Goal: Navigation & Orientation: Find specific page/section

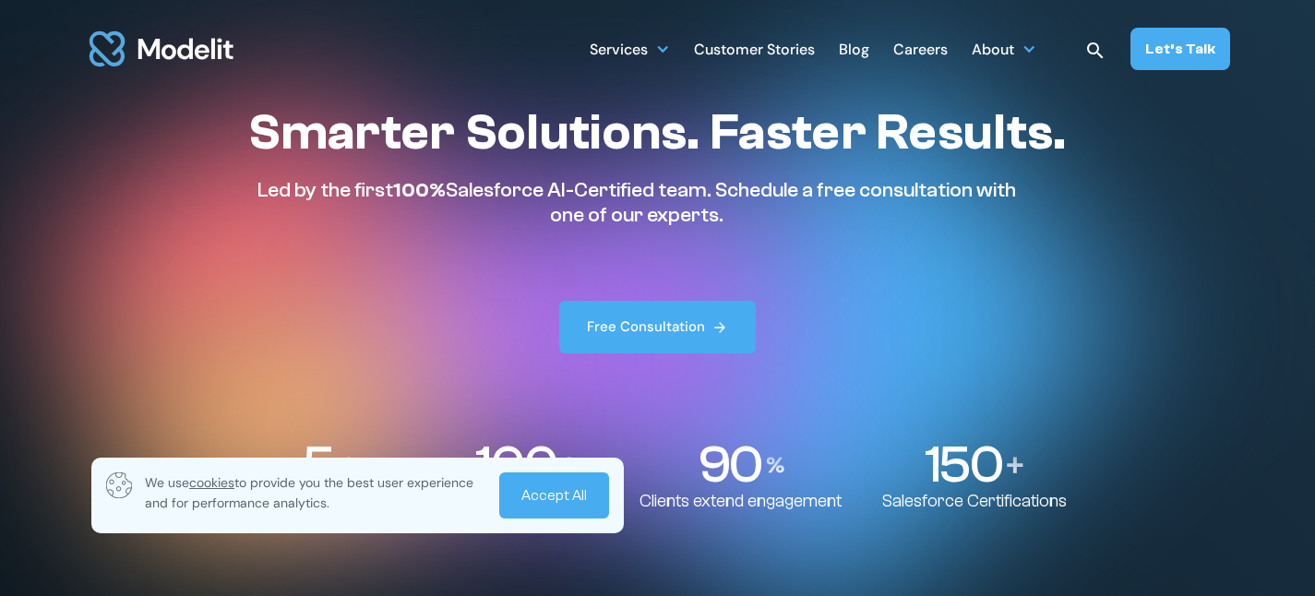
click at [554, 496] on link "Accept All" at bounding box center [554, 496] width 110 height 46
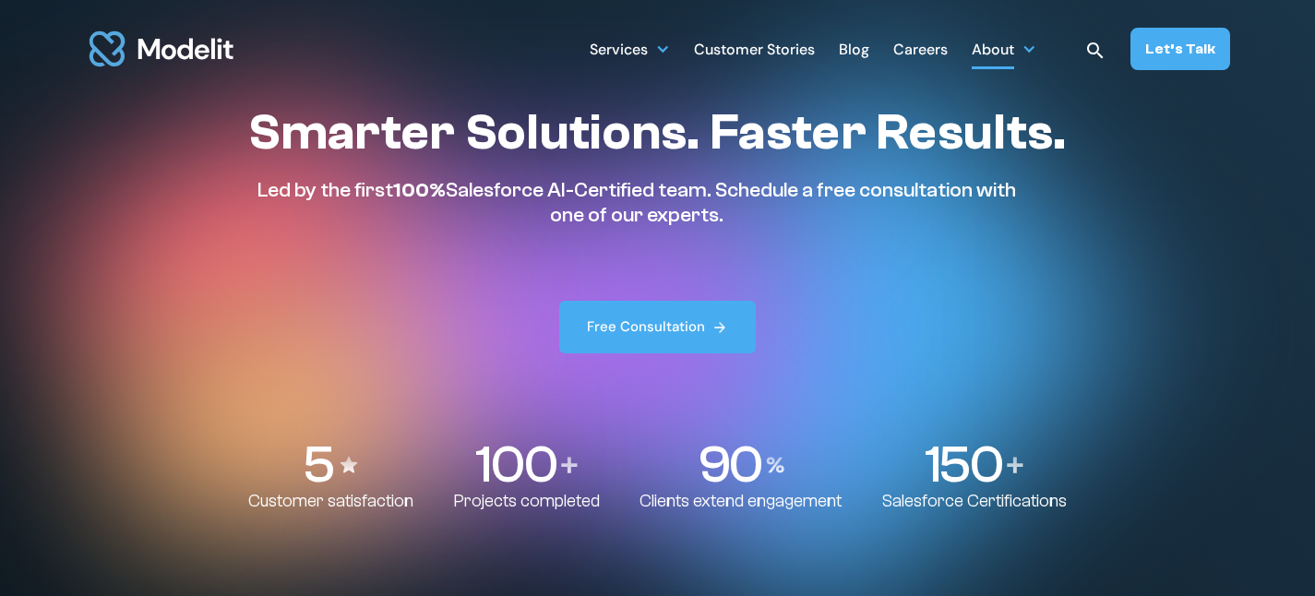
click at [1013, 50] on div "About" at bounding box center [993, 51] width 42 height 36
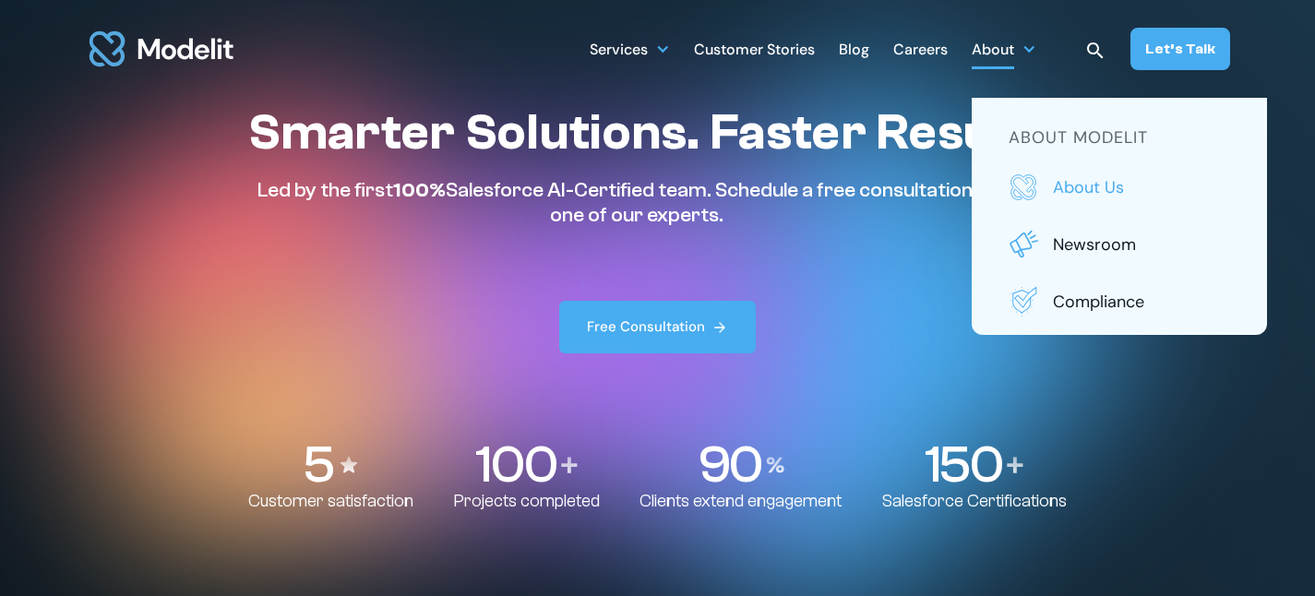
click at [1083, 189] on p "About us" at bounding box center [1141, 187] width 177 height 24
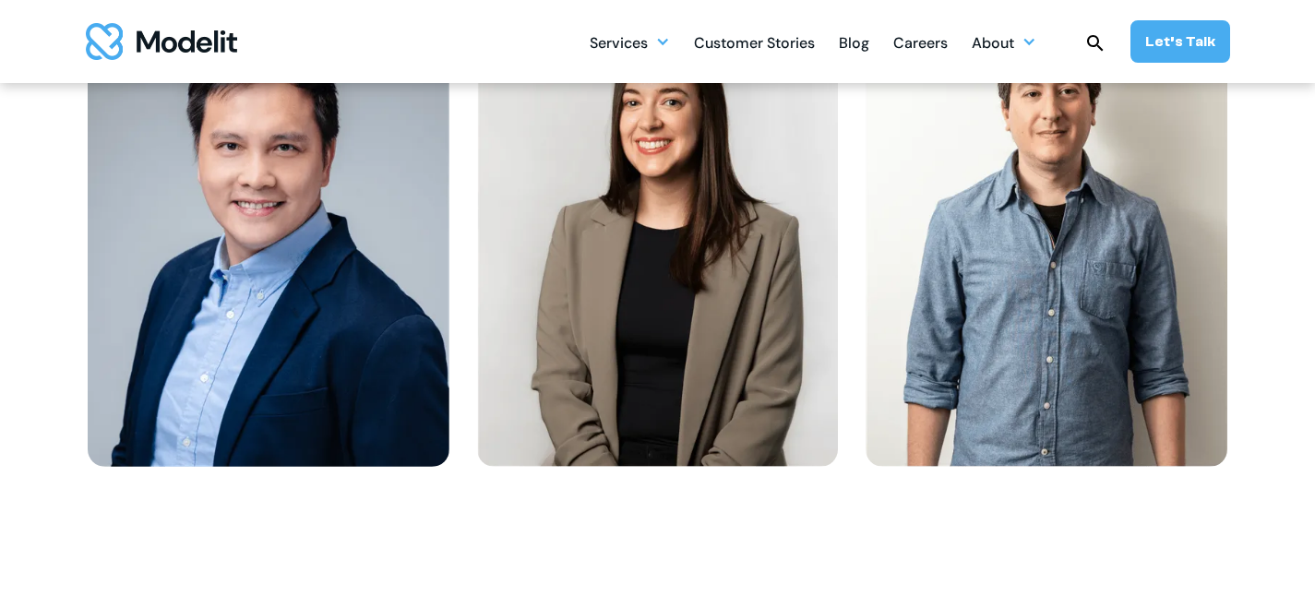
scroll to position [2424, 0]
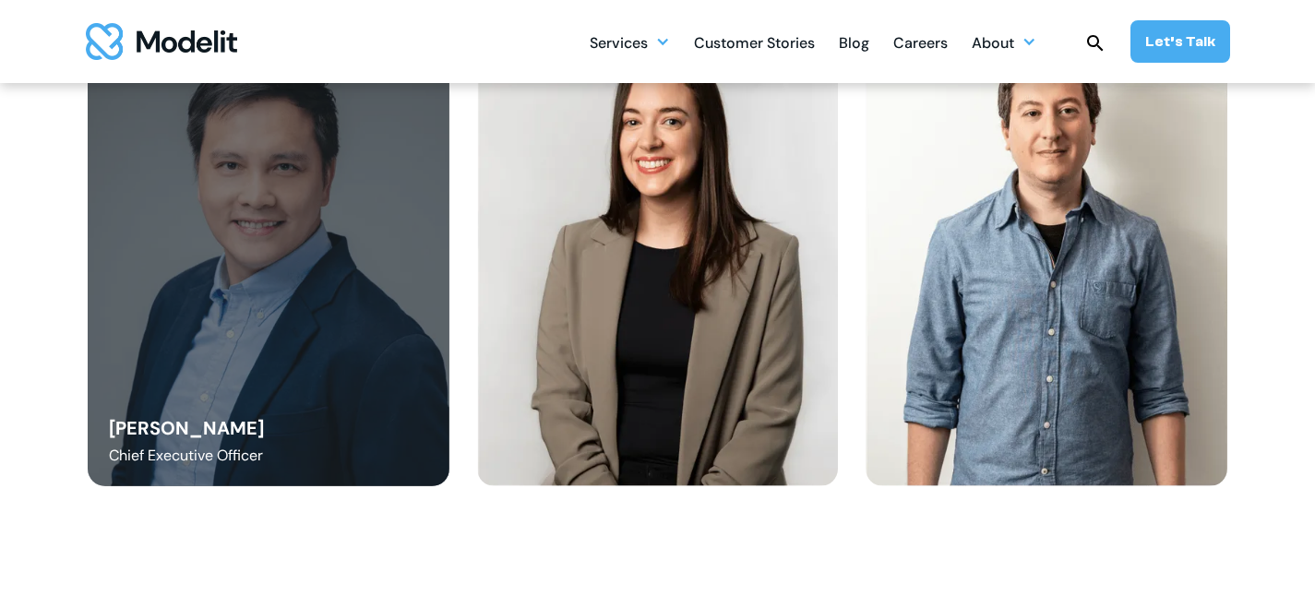
click at [272, 251] on div "Danny Tang Chief Executive Officer" at bounding box center [269, 259] width 362 height 458
drag, startPoint x: 111, startPoint y: 432, endPoint x: 261, endPoint y: 477, distance: 157.1
click at [261, 477] on div "Danny Tang Chief Executive Officer" at bounding box center [269, 259] width 362 height 458
copy div "Danny Tang Chief Executive Officer"
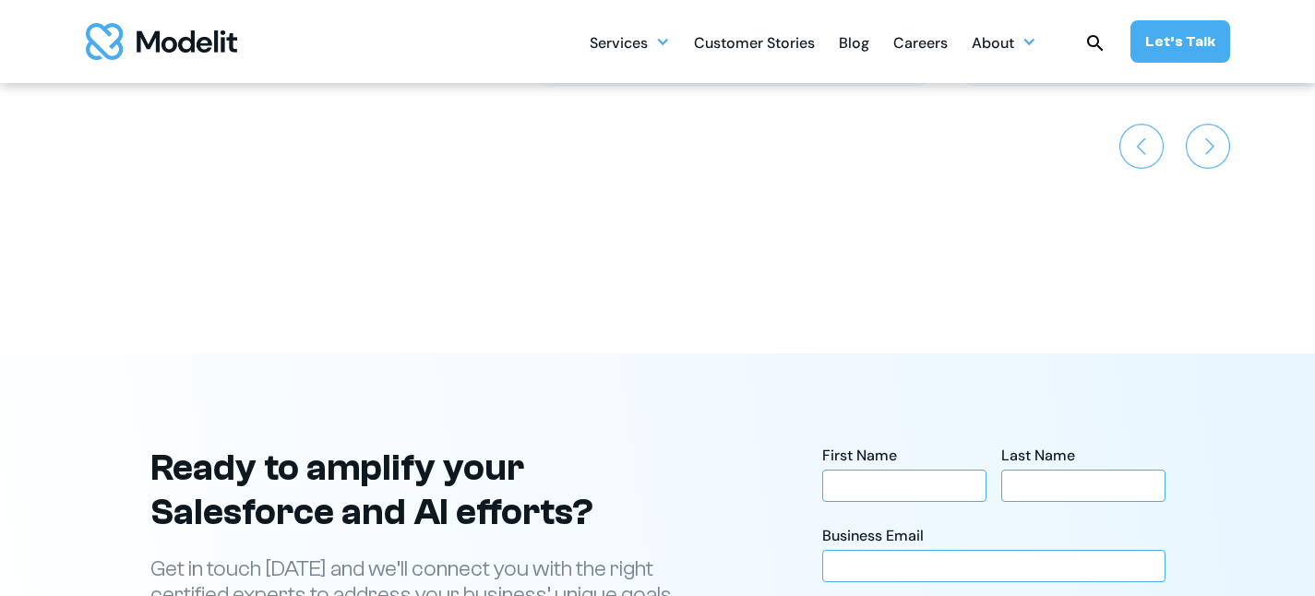
scroll to position [4420, 0]
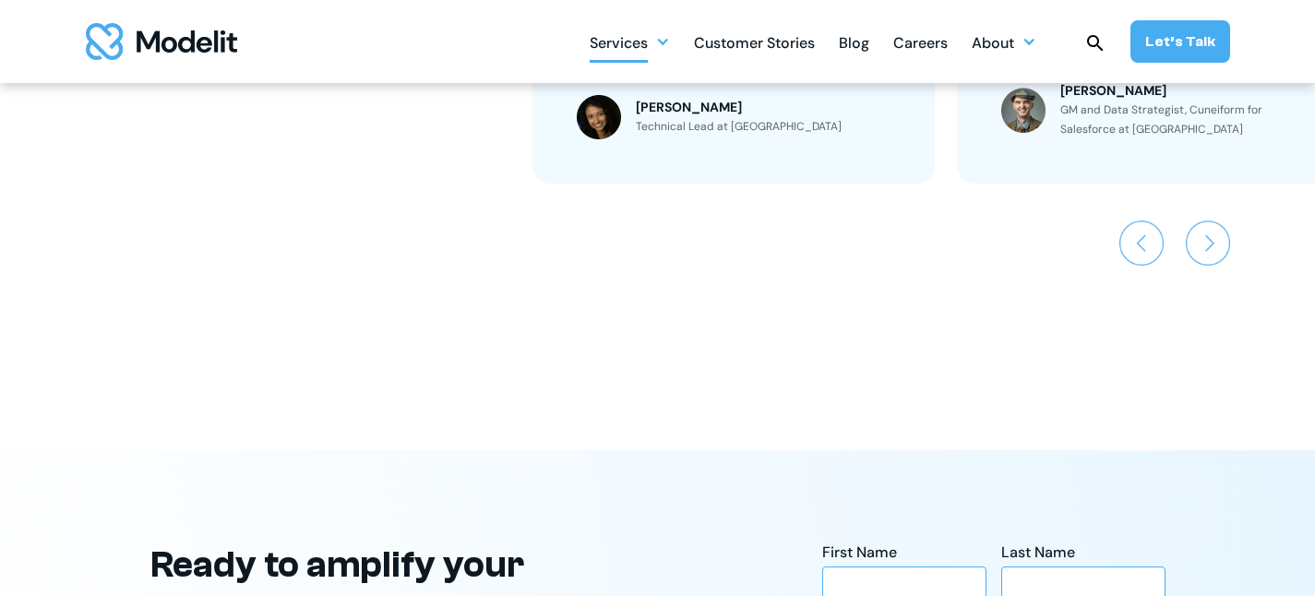
click at [663, 37] on div at bounding box center [662, 41] width 15 height 15
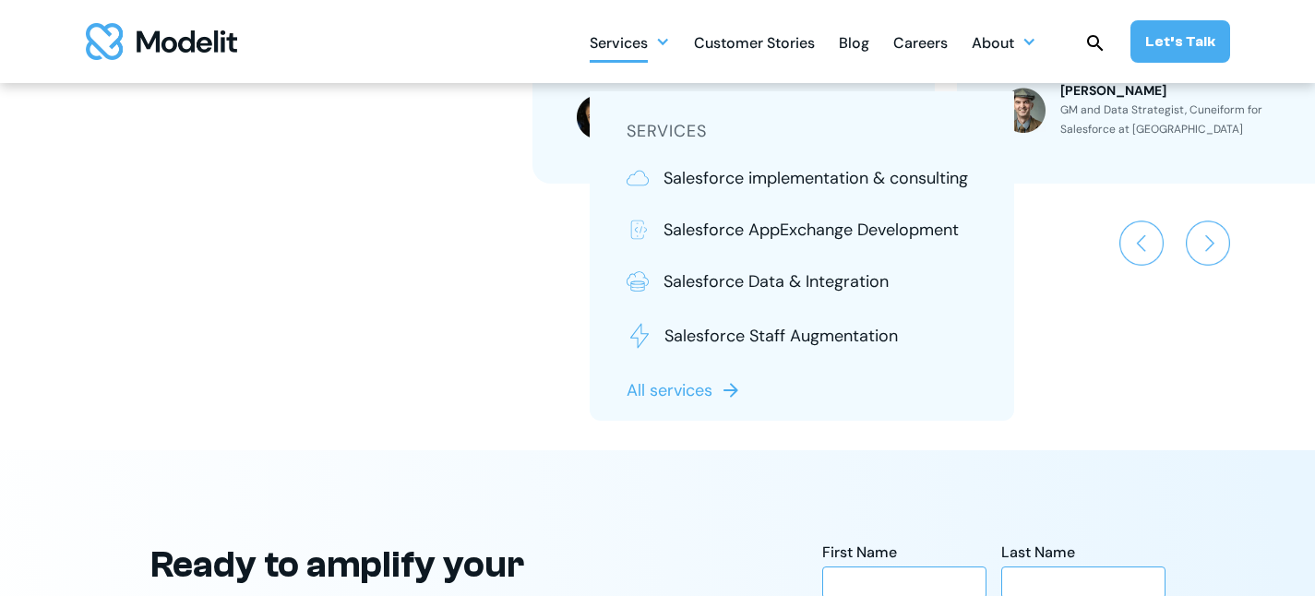
click at [735, 42] on div "Customer Stories" at bounding box center [754, 45] width 121 height 36
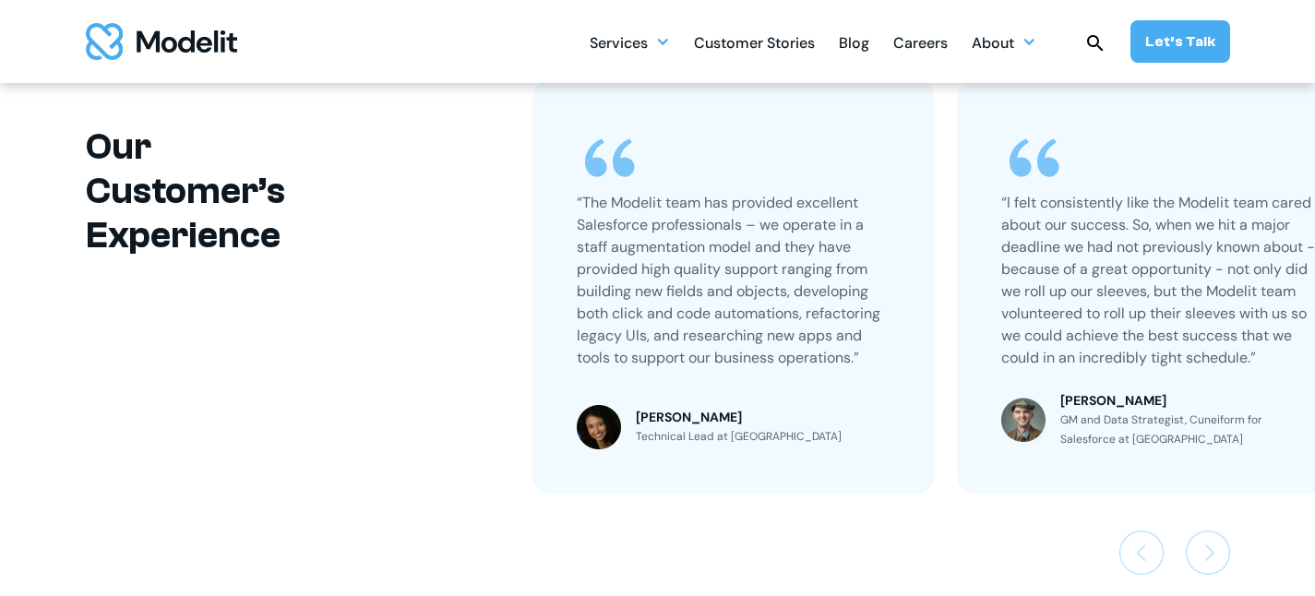
scroll to position [1272, 0]
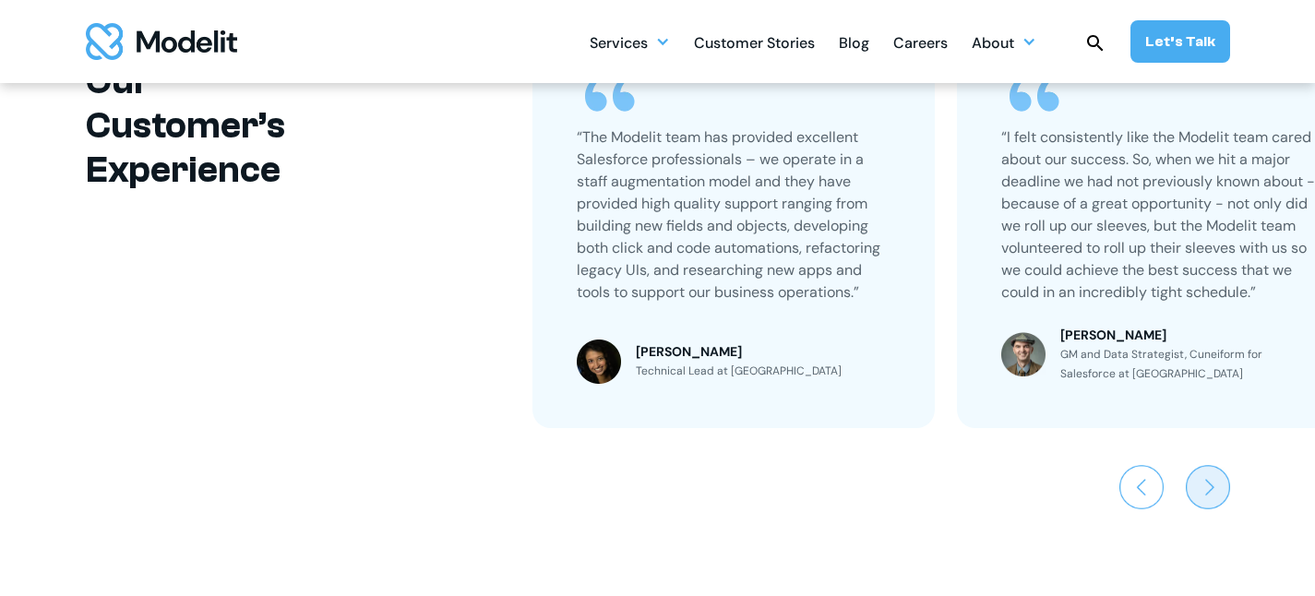
click at [1214, 477] on img "Next slide" at bounding box center [1208, 487] width 44 height 44
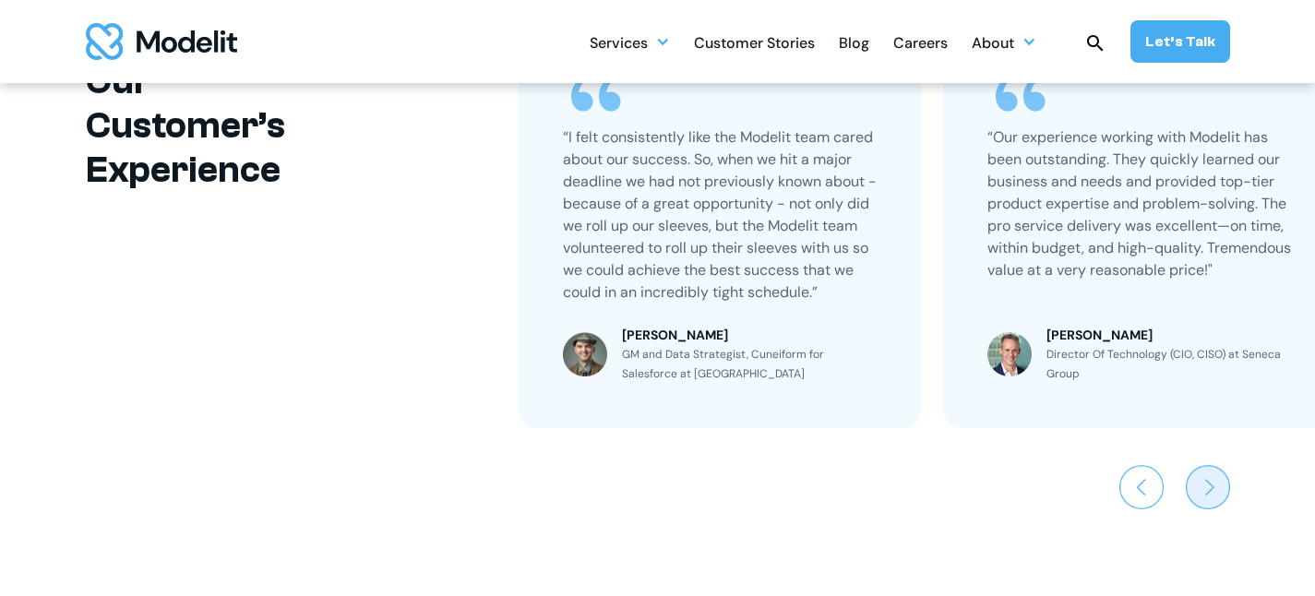
click at [1214, 477] on img "Next slide" at bounding box center [1208, 487] width 44 height 44
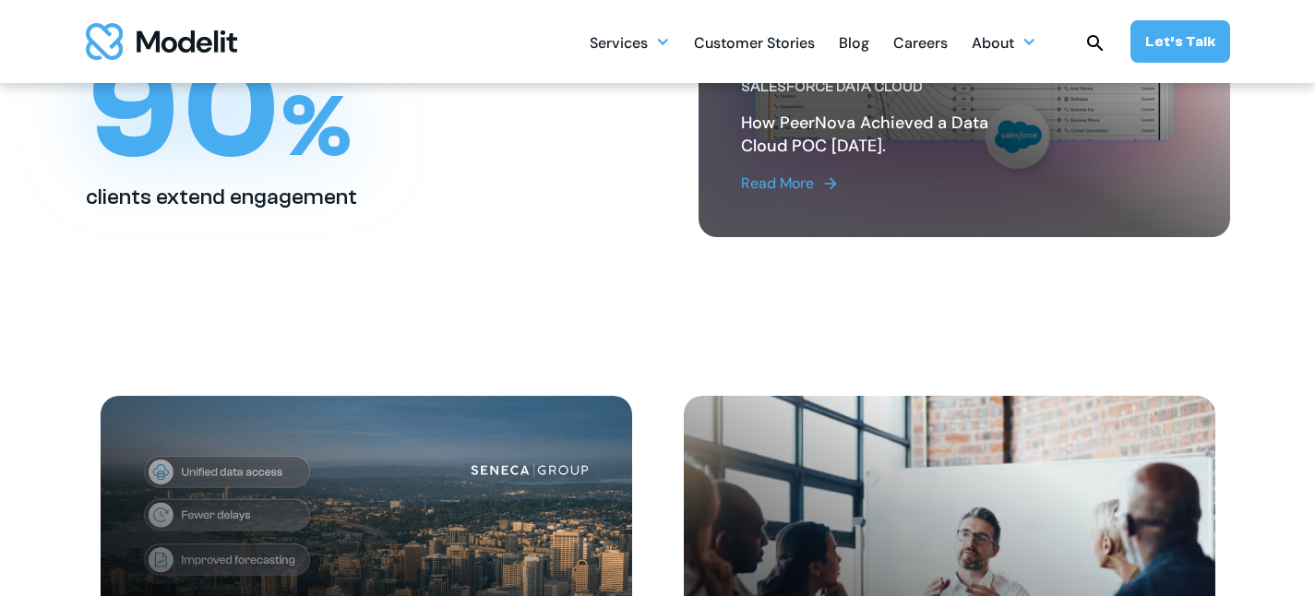
scroll to position [0, 0]
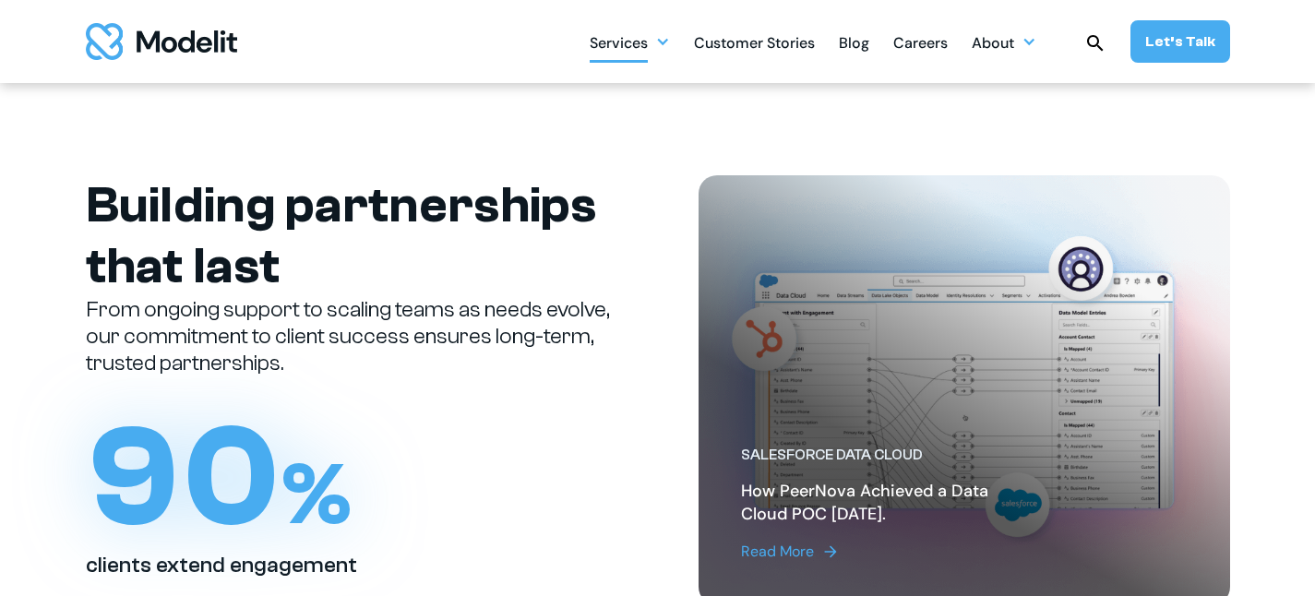
click at [645, 41] on div "Services" at bounding box center [619, 45] width 58 height 36
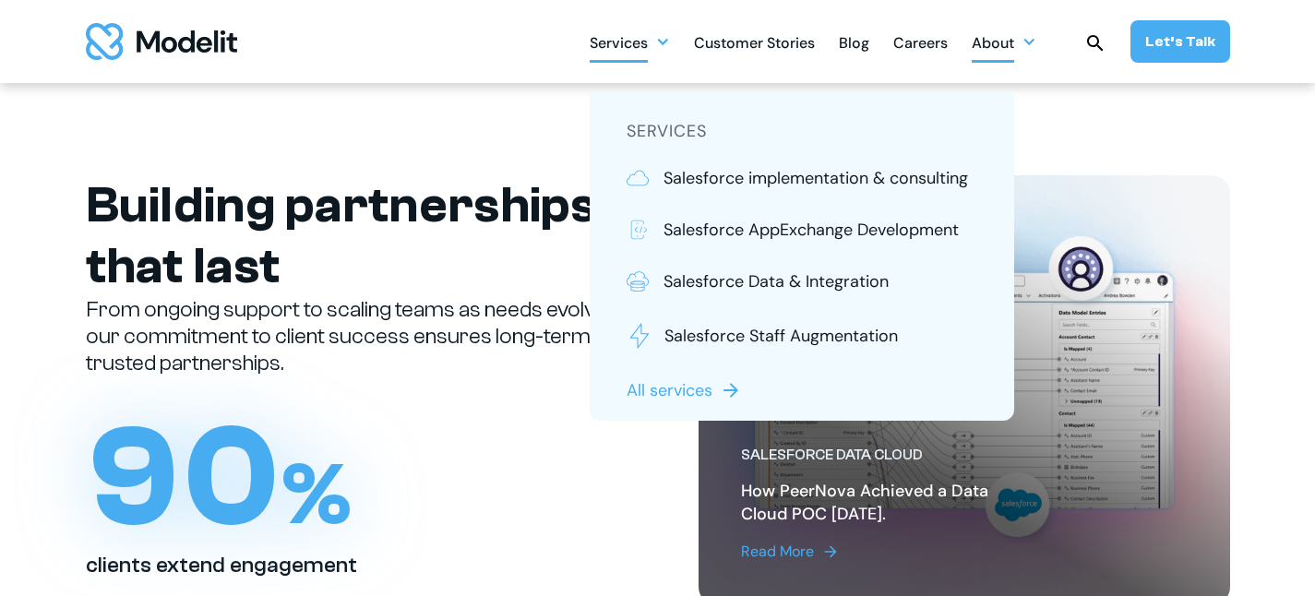
click at [1023, 36] on div "About" at bounding box center [1004, 42] width 65 height 36
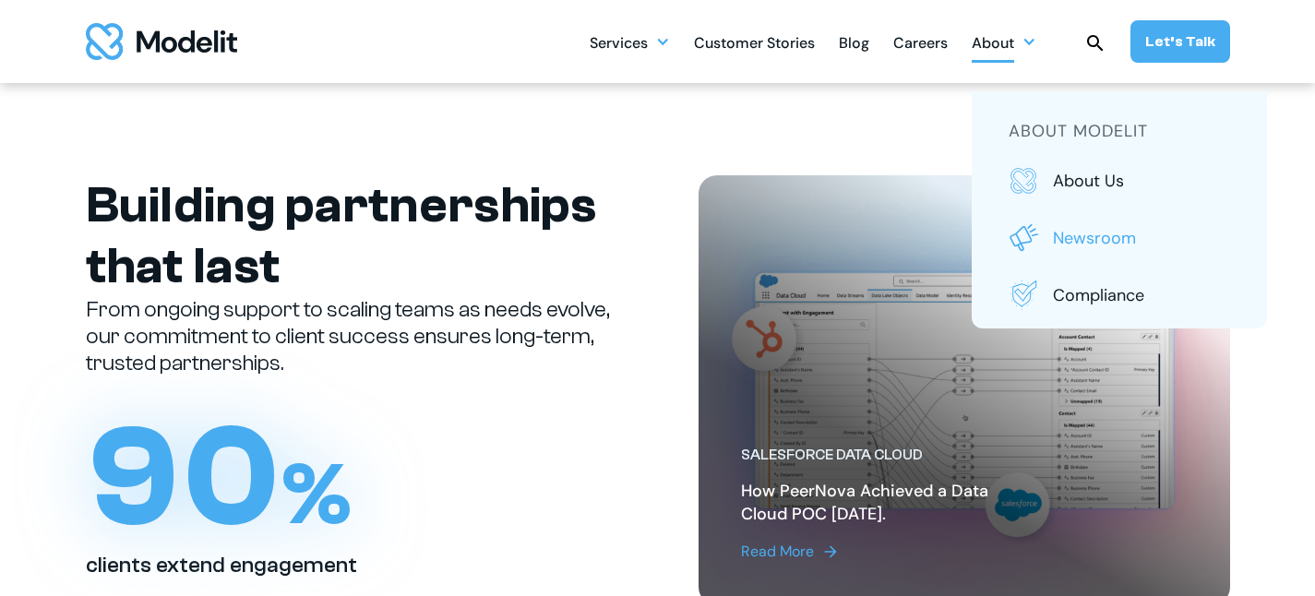
click at [1083, 237] on p "Newsroom" at bounding box center [1141, 238] width 177 height 24
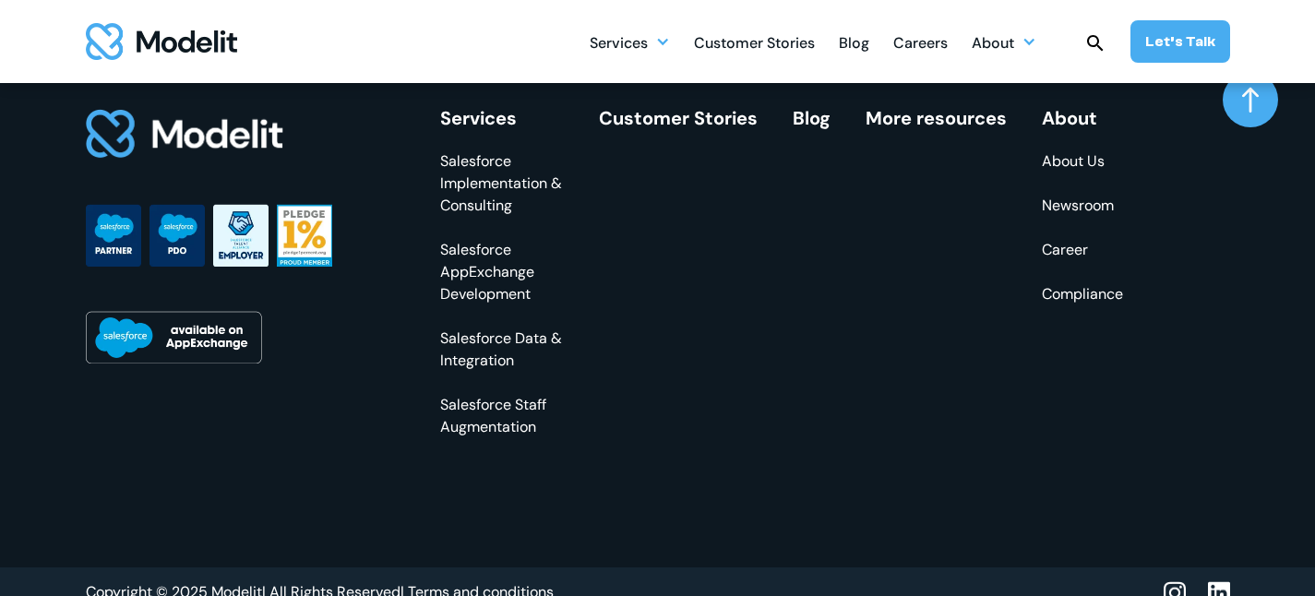
scroll to position [2638, 0]
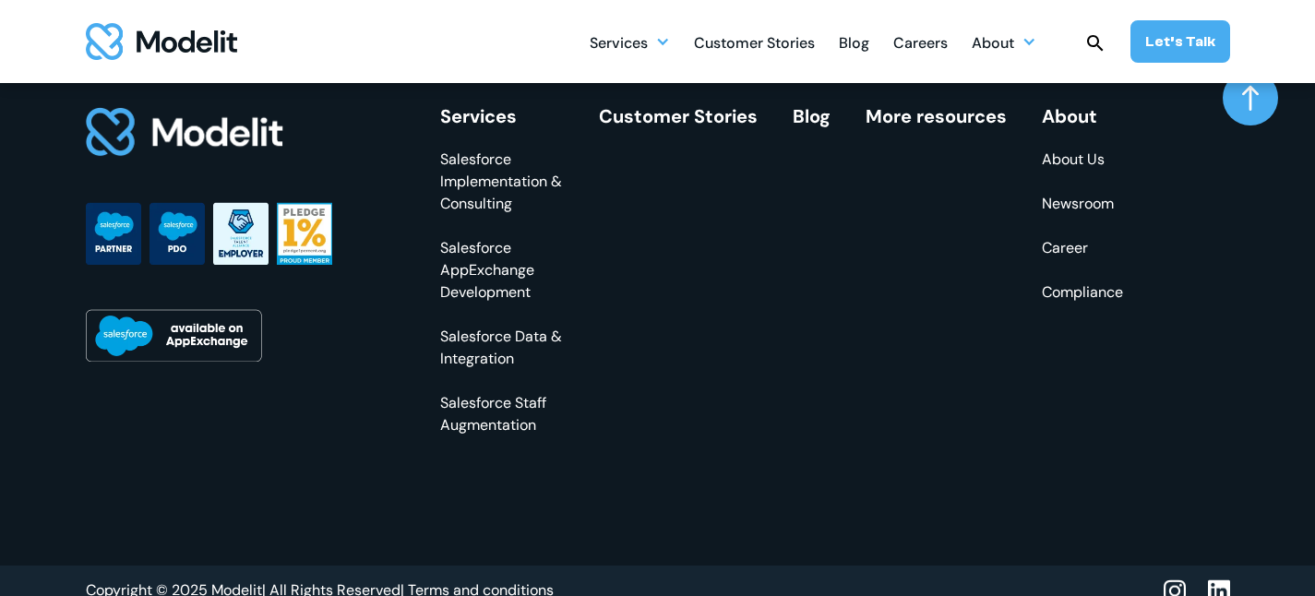
click at [1074, 204] on link "Newsroom" at bounding box center [1082, 204] width 81 height 22
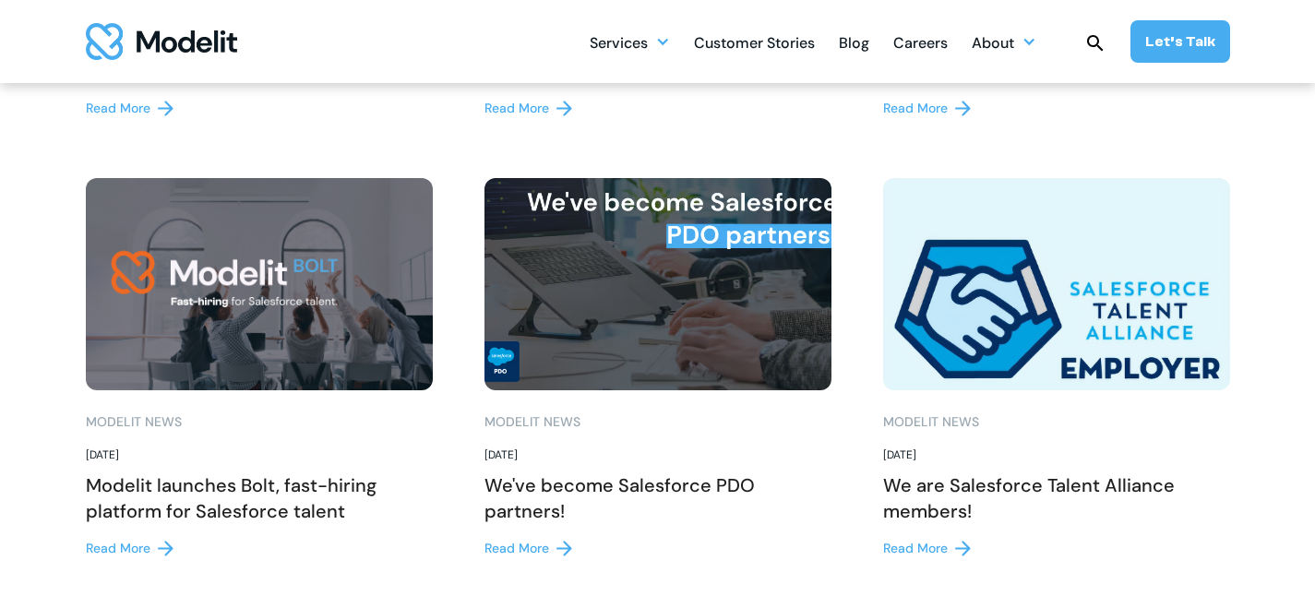
scroll to position [1679, 0]
